Goal: Transaction & Acquisition: Book appointment/travel/reservation

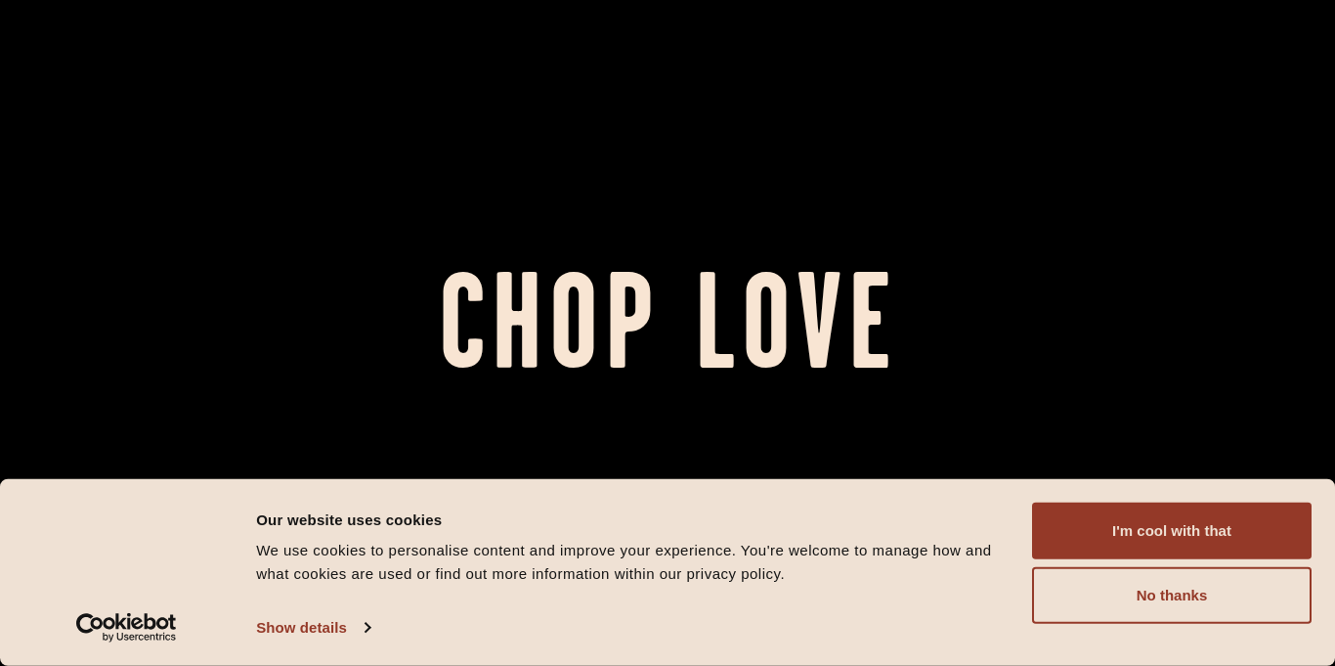
click at [754, 461] on div at bounding box center [667, 333] width 1335 height 666
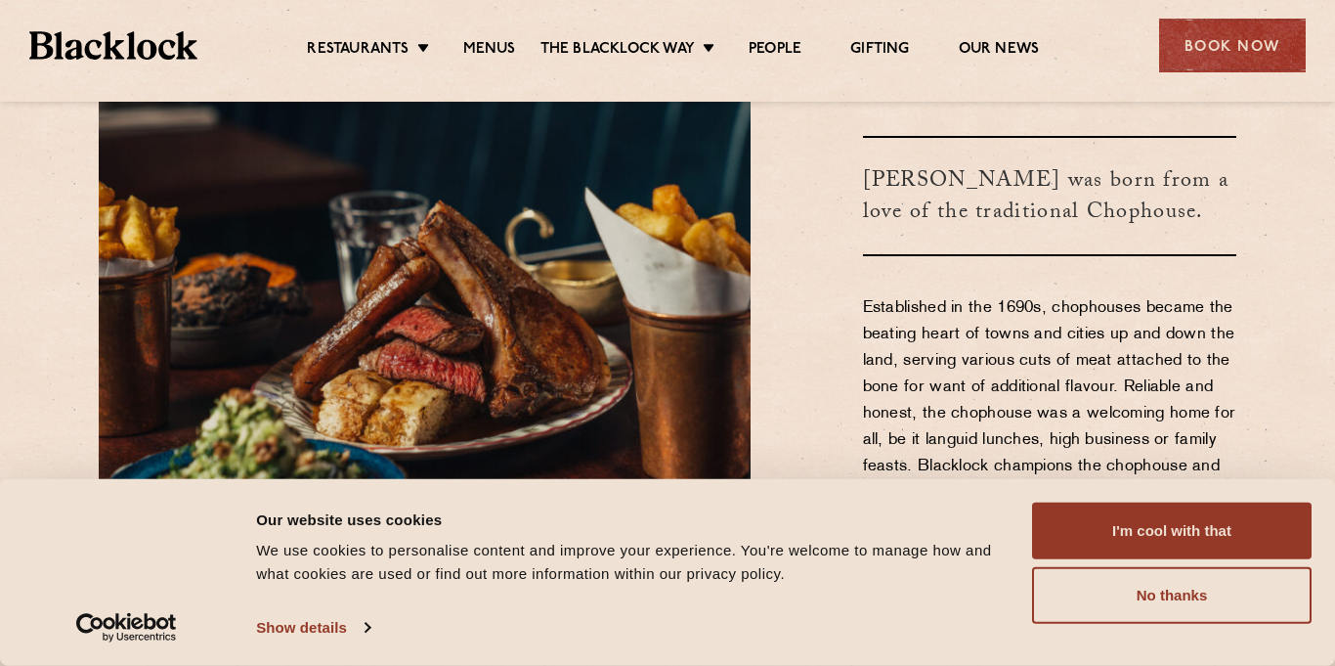
scroll to position [667, 0]
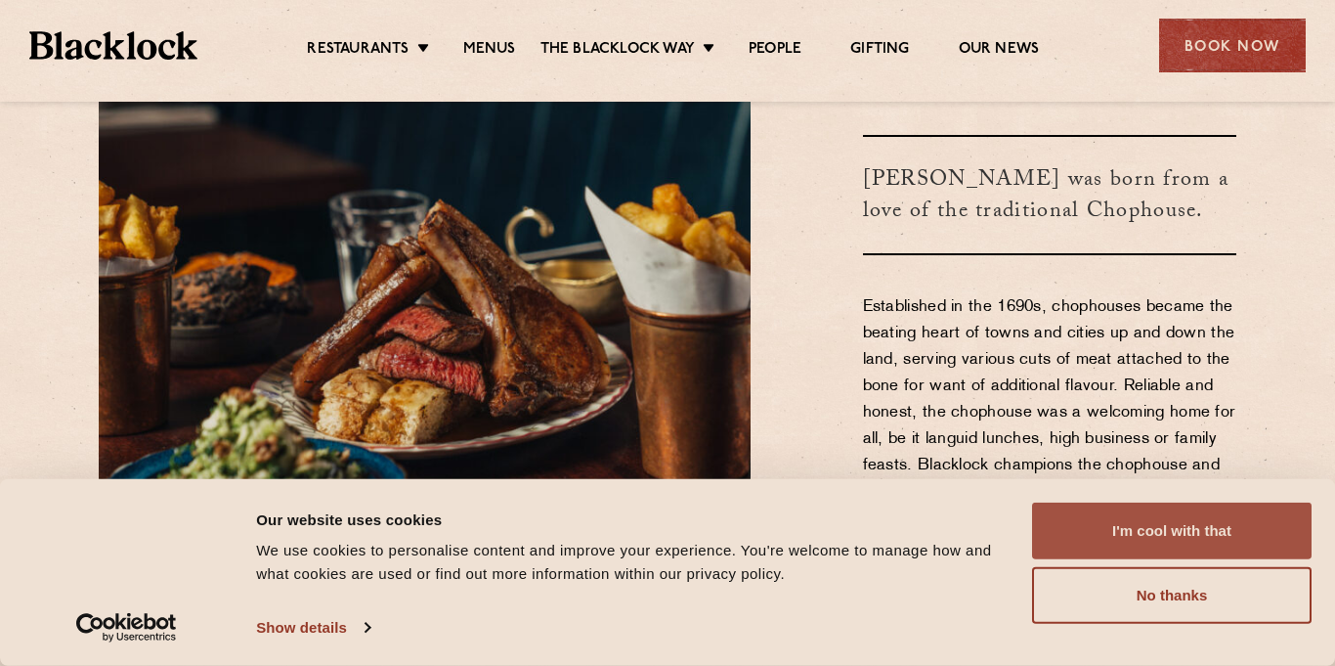
click at [1144, 537] on button "I'm cool with that" at bounding box center [1172, 530] width 280 height 57
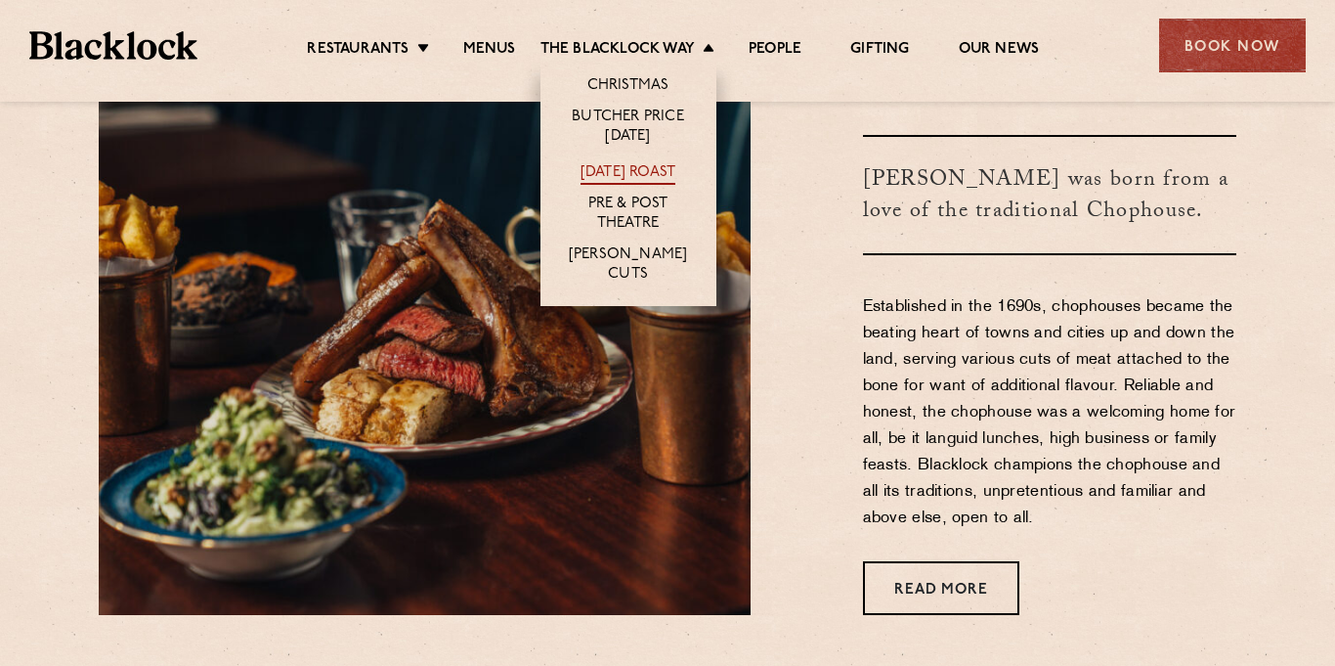
click at [618, 173] on link "[DATE] Roast" at bounding box center [628, 174] width 95 height 22
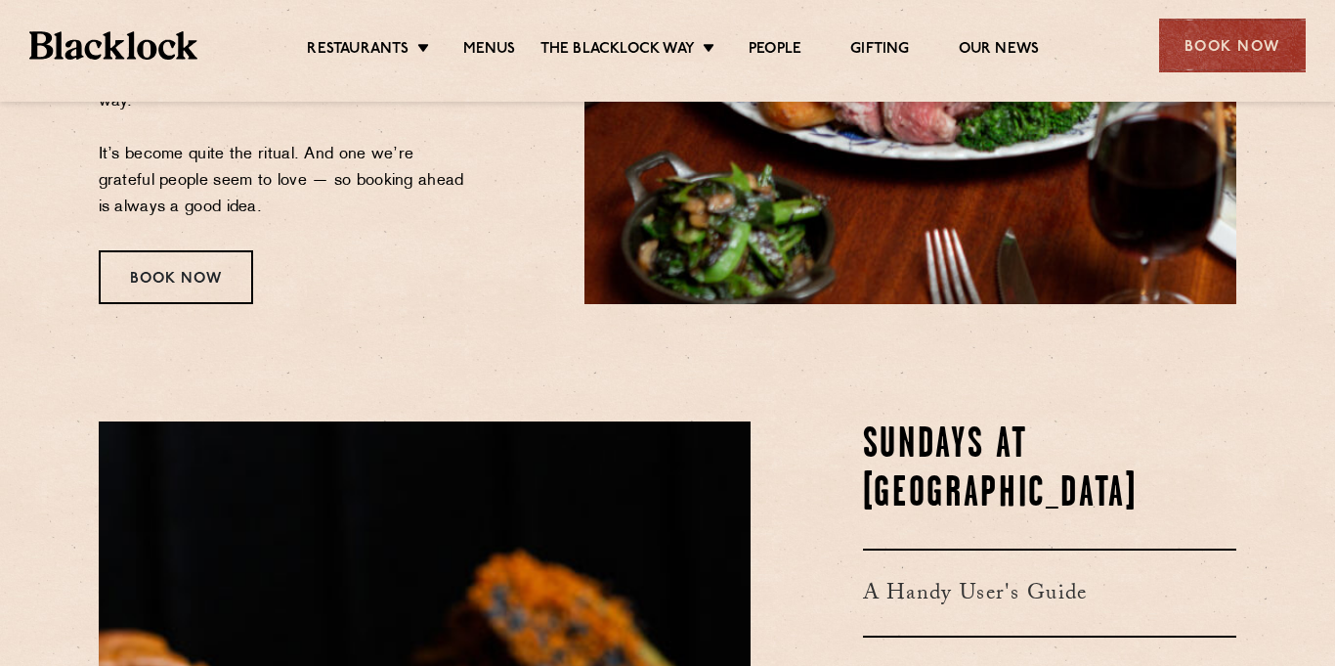
scroll to position [635, 0]
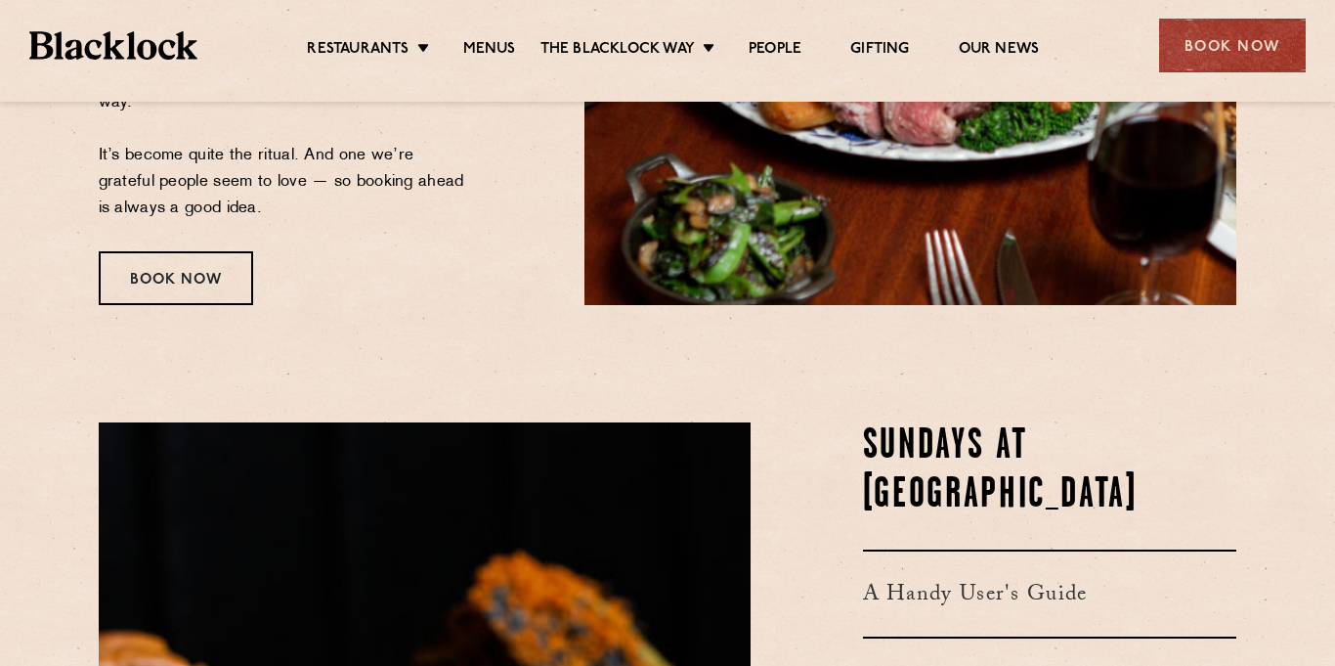
click at [156, 303] on div "Book Now" at bounding box center [176, 278] width 154 height 54
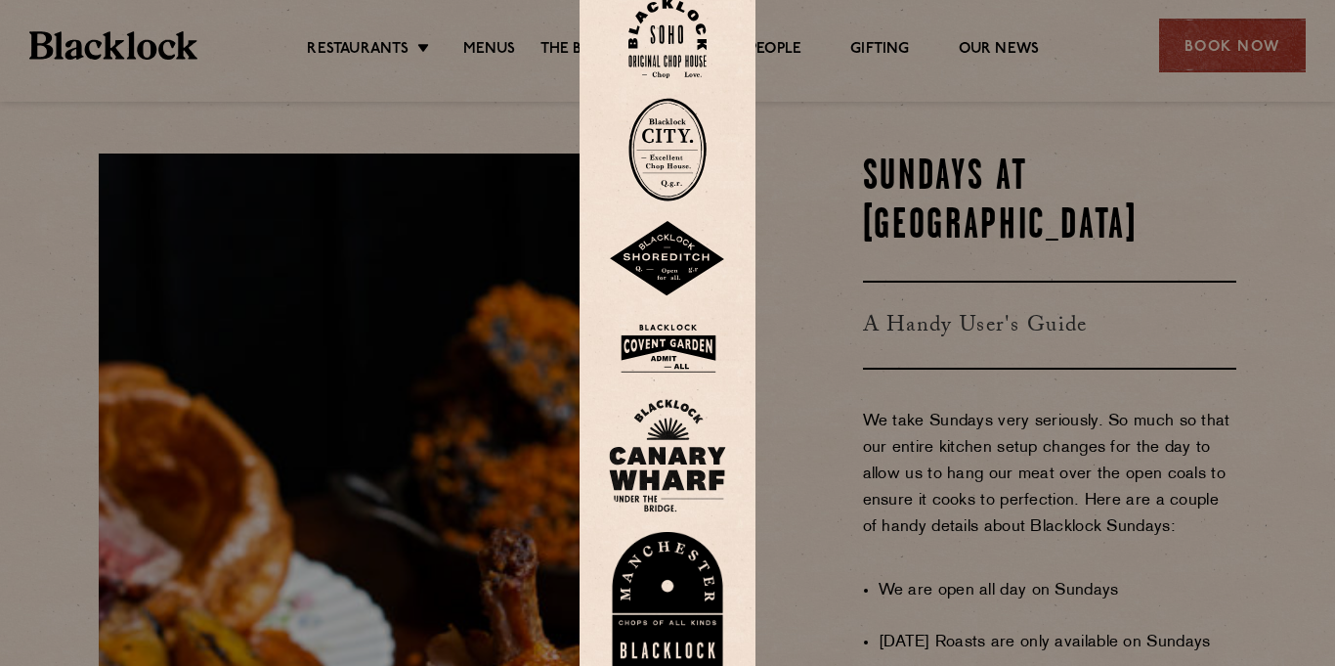
scroll to position [900, 0]
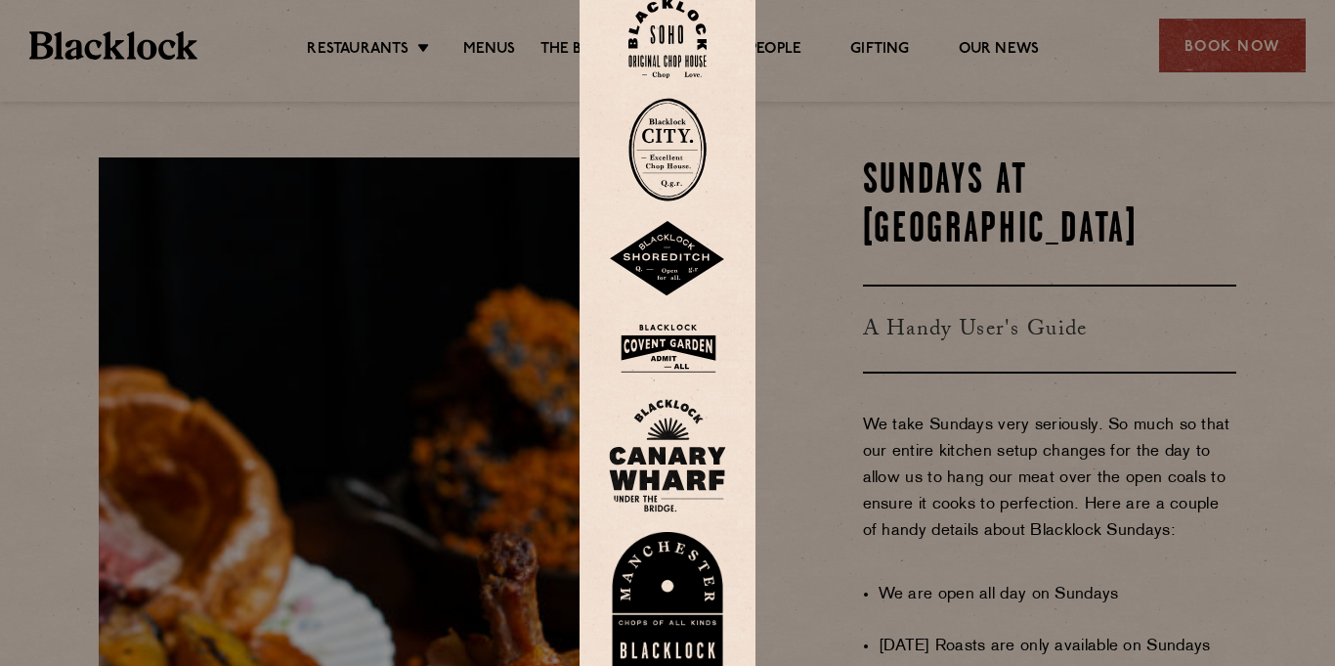
click at [684, 605] on img at bounding box center [667, 599] width 117 height 135
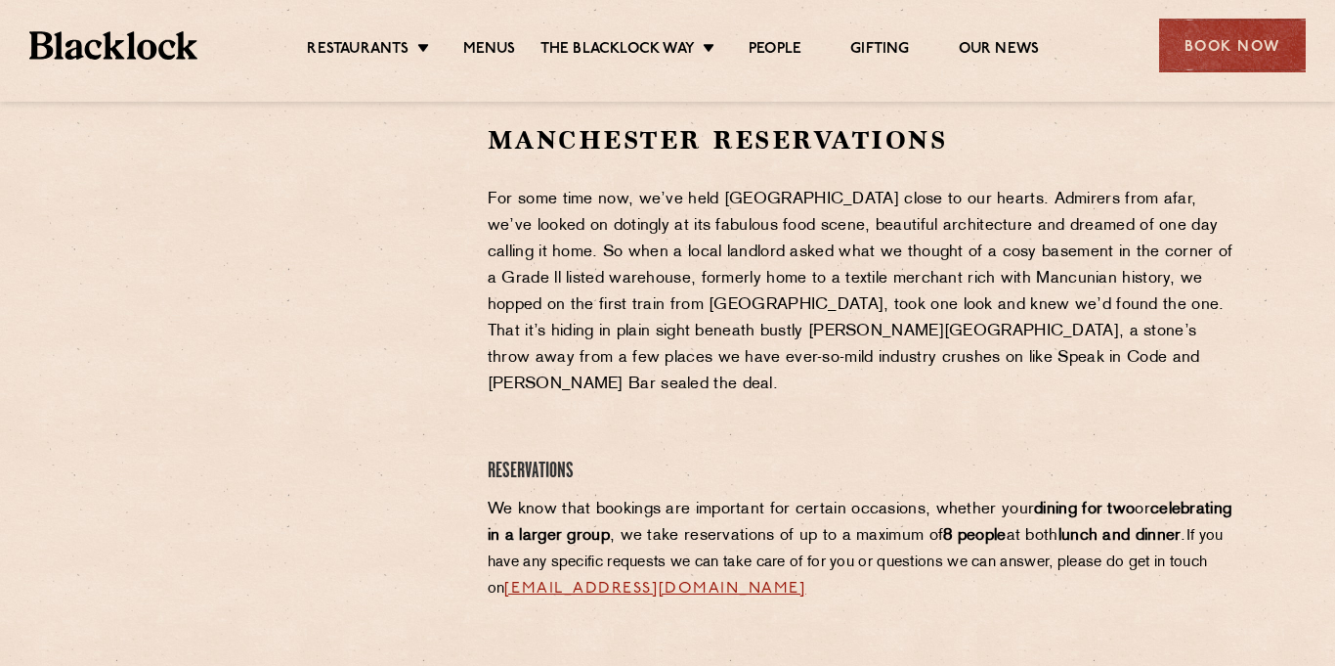
scroll to position [598, 0]
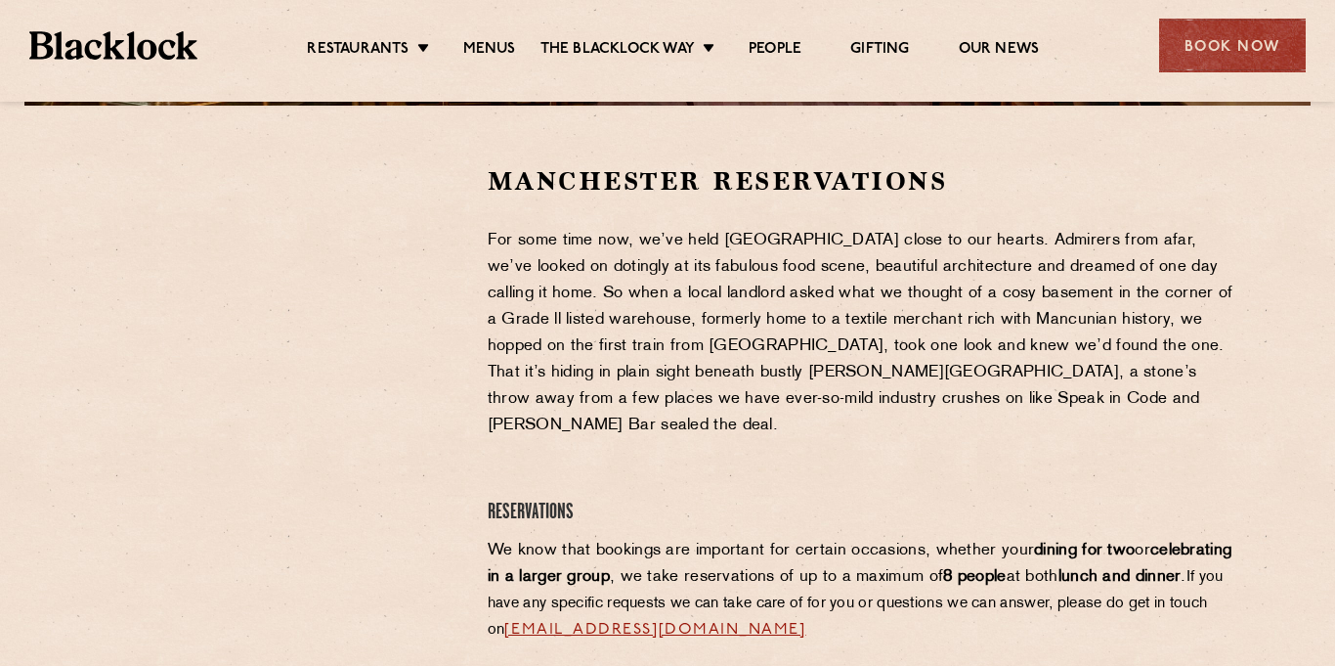
click at [529, 373] on p "For some time now, we’ve held Manchester close to our hearts. Admirers from afa…" at bounding box center [863, 333] width 750 height 211
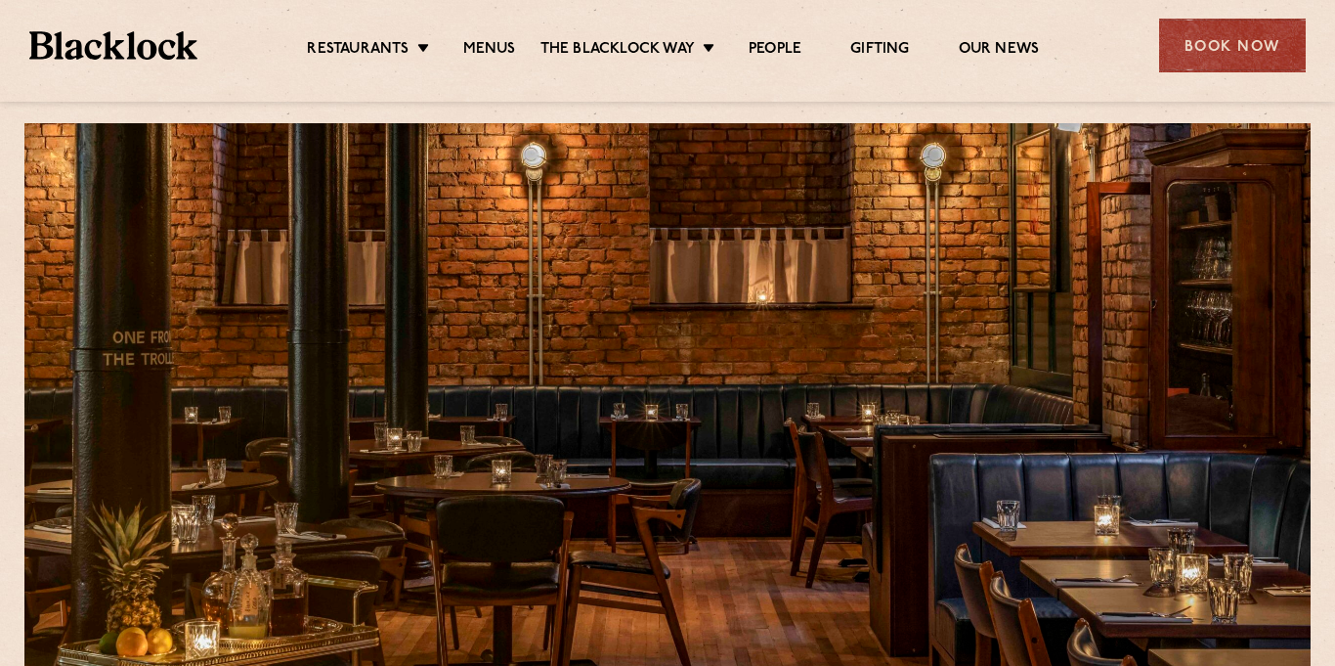
scroll to position [0, 0]
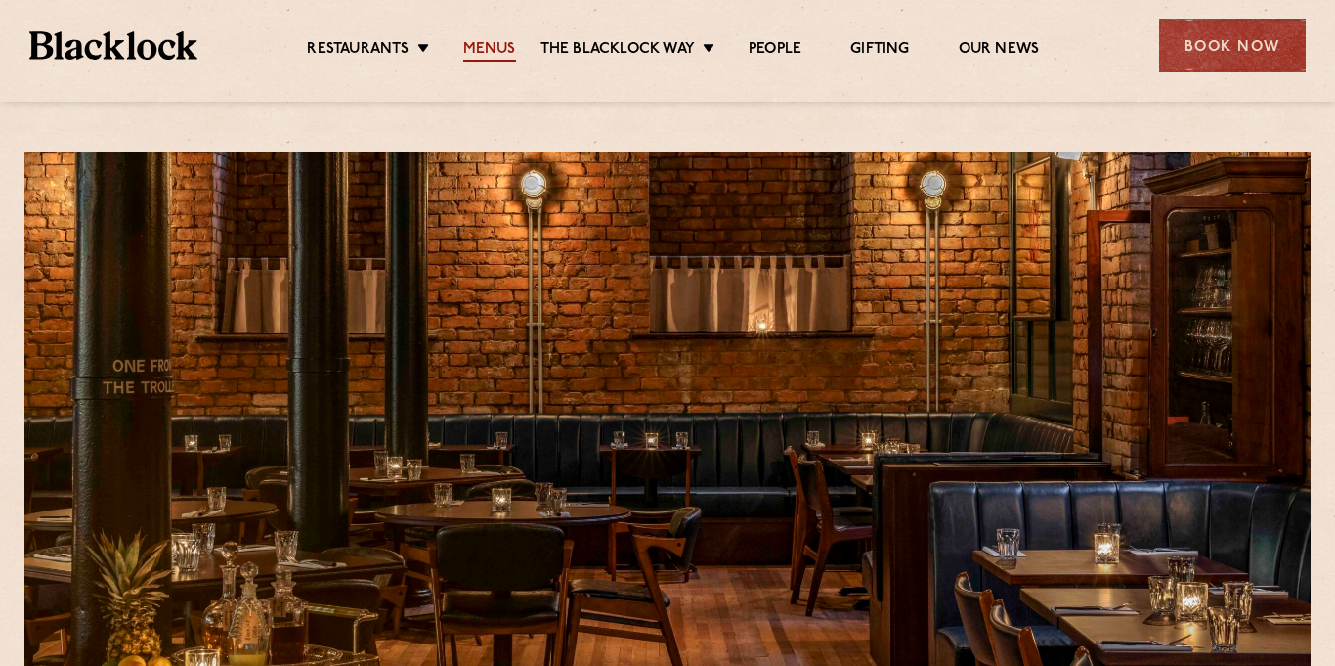
click at [495, 50] on link "Menus" at bounding box center [489, 51] width 53 height 22
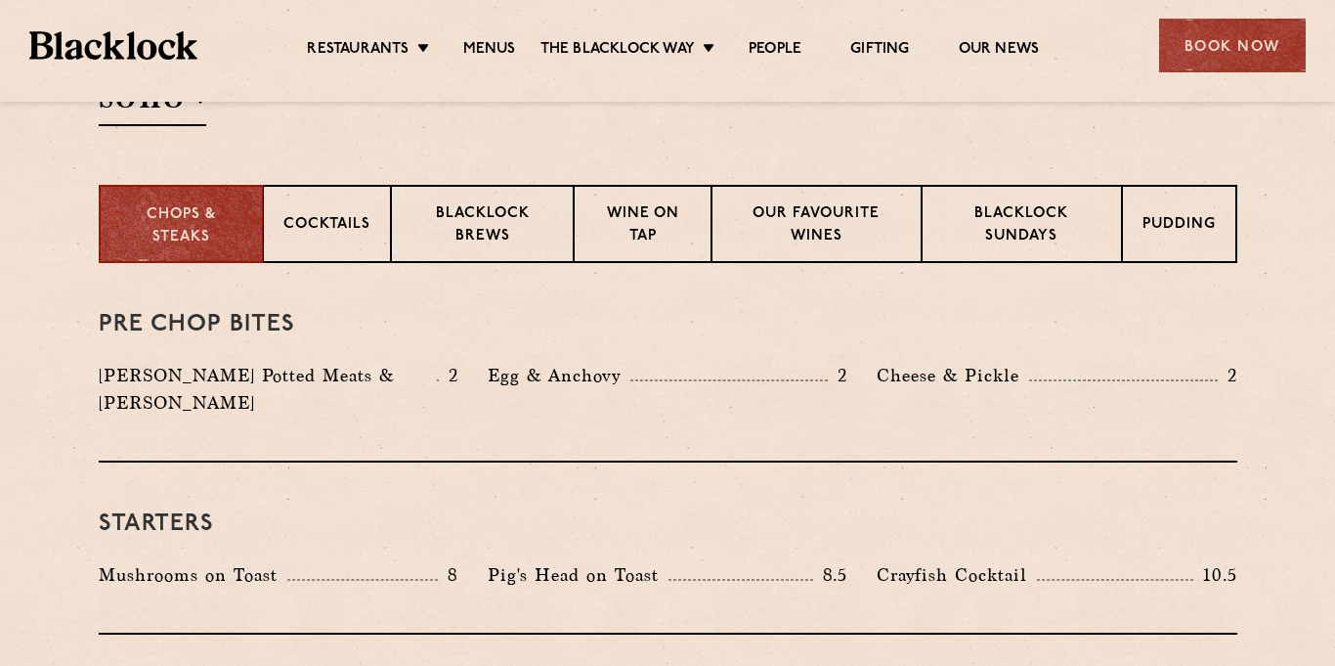
scroll to position [774, 0]
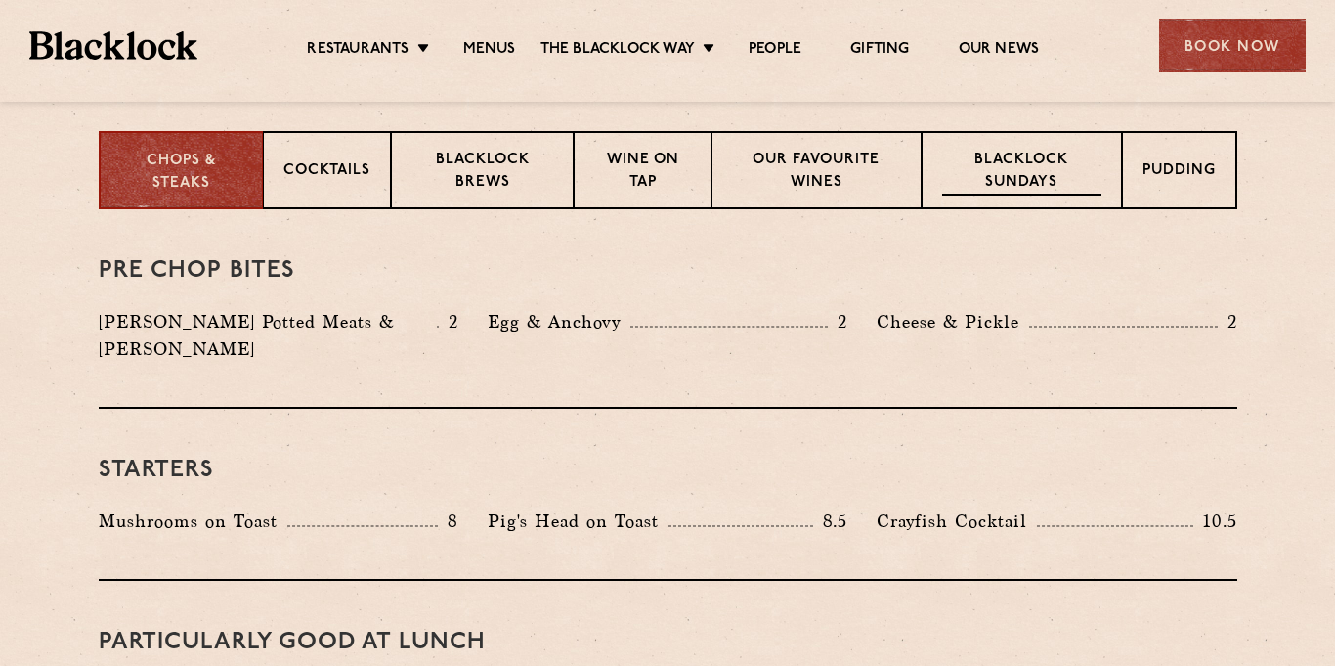
click at [1079, 169] on p "Blacklock Sundays" at bounding box center [1021, 173] width 158 height 46
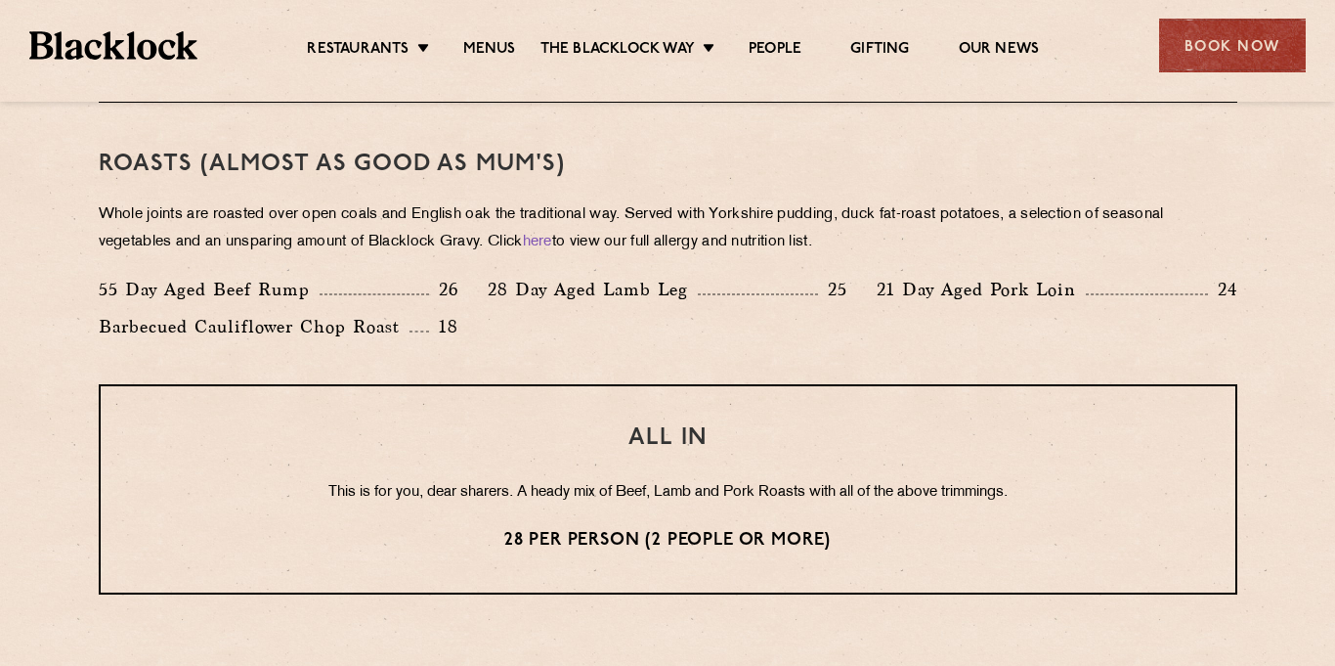
scroll to position [1403, 0]
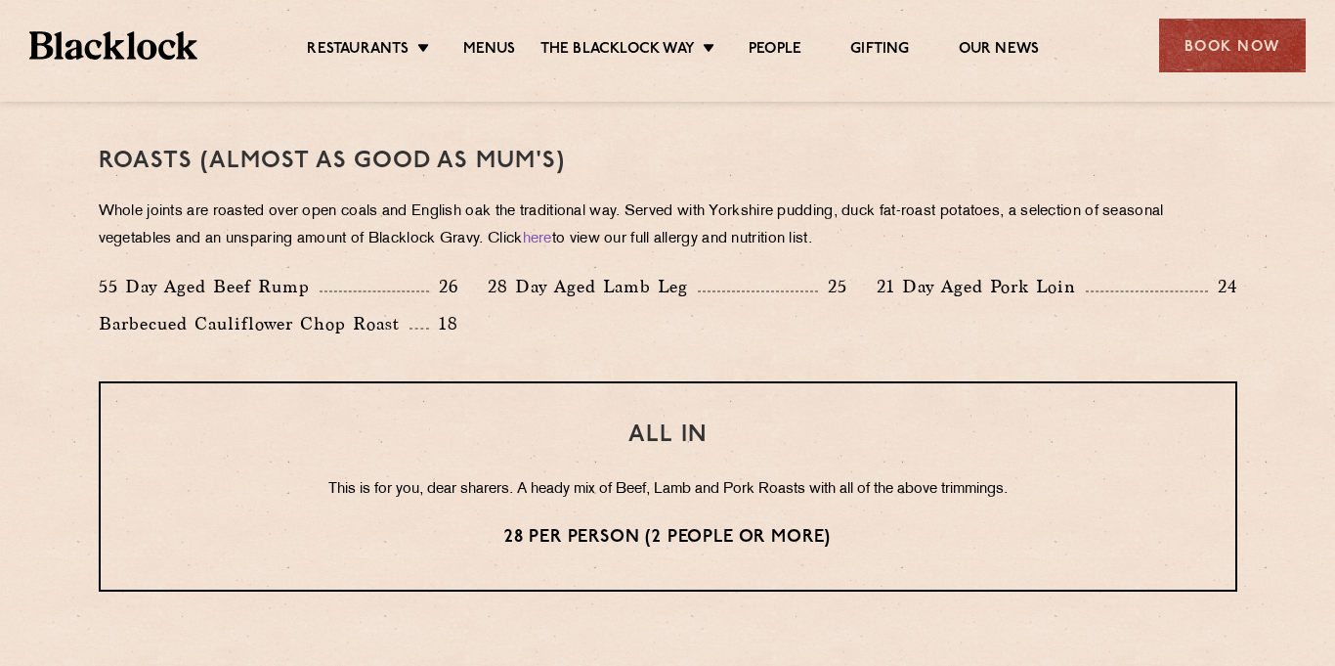
click at [745, 534] on p "28 per person (2 people or more)" at bounding box center [668, 537] width 1056 height 25
click at [878, 393] on div "ALL IN This is for you, dear sharers. A heady mix of Beef, Lamb and Pork Roasts…" at bounding box center [668, 486] width 1139 height 210
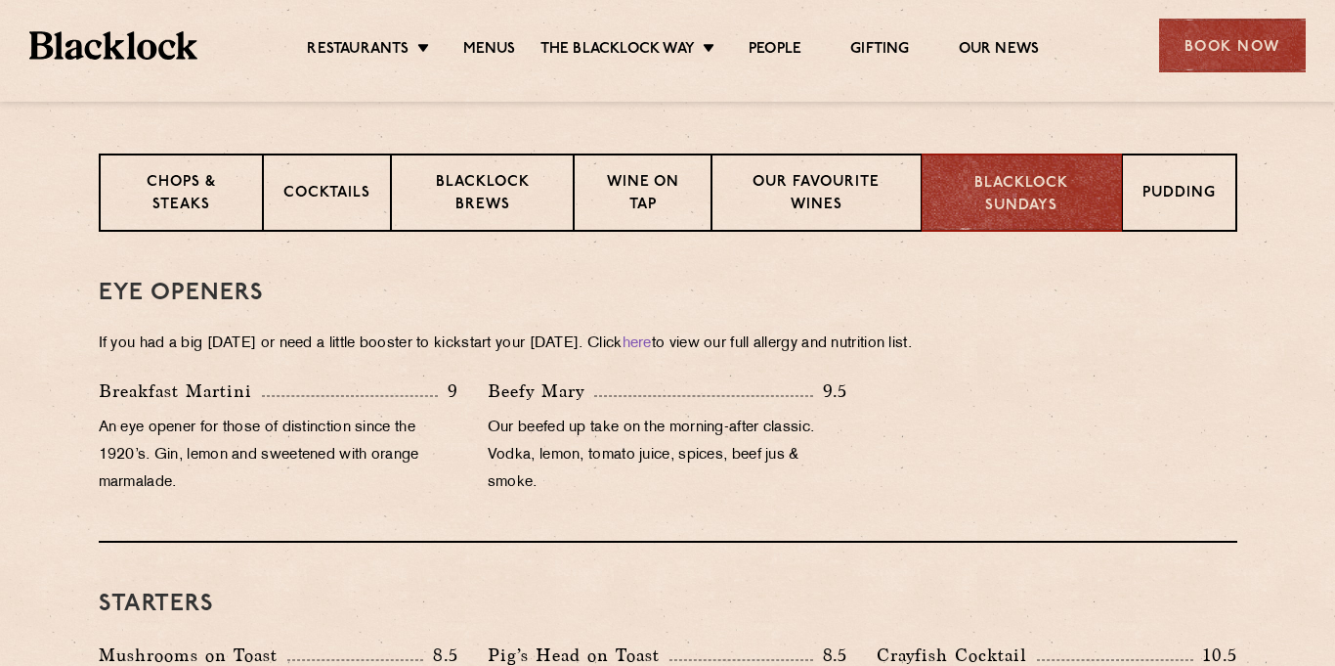
scroll to position [787, 0]
